Goal: Check status: Check status

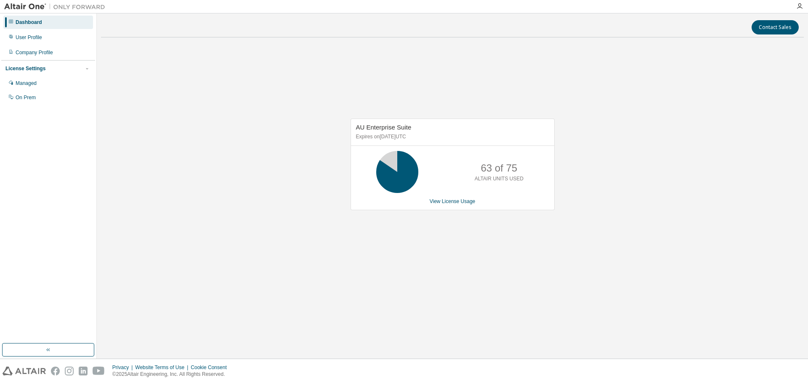
drag, startPoint x: 602, startPoint y: 158, endPoint x: 483, endPoint y: 103, distance: 131.0
click at [605, 157] on div "AU Enterprise Suite Expires on November 30, 2025 UTC 63 of 75 ALTAIR UNITS USED…" at bounding box center [452, 168] width 703 height 249
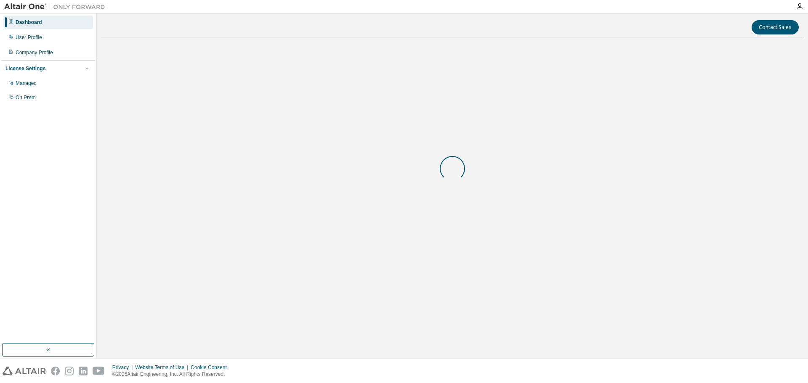
click at [288, 69] on div at bounding box center [452, 168] width 703 height 249
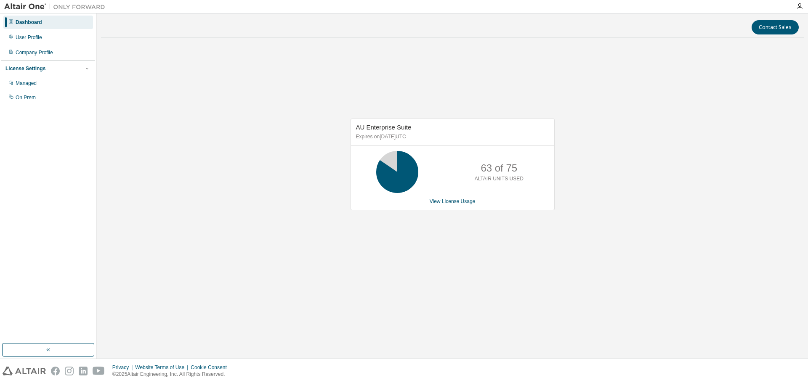
click at [527, 308] on div "Contact Sales AU Enterprise Suite Expires on November 30, 2025 UTC 63 of 75 ALT…" at bounding box center [452, 186] width 703 height 337
click at [284, 102] on div "AU Enterprise Suite Expires on [DATE] UTC 63 of 75 ALTAIR UNITS USED View Licen…" at bounding box center [452, 168] width 703 height 249
click at [205, 88] on div "AU Enterprise Suite Expires on [DATE] UTC 63 of 75 ALTAIR UNITS USED View Licen…" at bounding box center [452, 168] width 703 height 249
drag, startPoint x: 647, startPoint y: 81, endPoint x: 505, endPoint y: 175, distance: 169.7
click at [505, 175] on div "AU Enterprise Suite Expires on [DATE] UTC 63 of 75 ALTAIR UNITS USED View Licen…" at bounding box center [452, 168] width 703 height 249
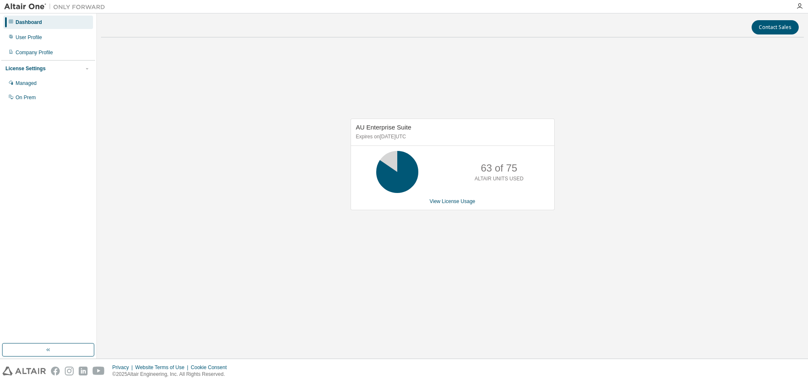
click at [564, 163] on div "AU Enterprise Suite Expires on [DATE] UTC 63 of 75 ALTAIR UNITS USED View Licen…" at bounding box center [452, 168] width 703 height 249
click at [269, 94] on div "AU Enterprise Suite Expires on [DATE] UTC 63 of 75 ALTAIR UNITS USED View Licen…" at bounding box center [452, 168] width 703 height 249
